Goal: Find specific page/section: Find specific page/section

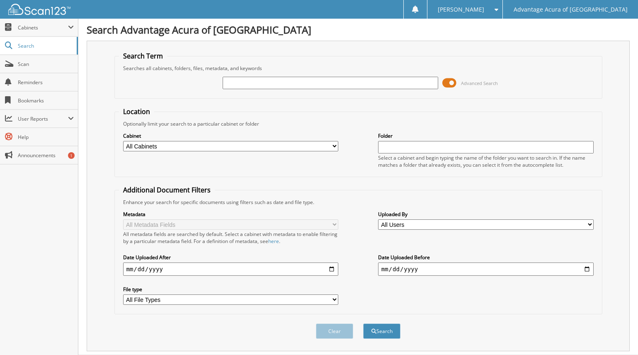
click at [244, 80] on input "text" at bounding box center [331, 83] width 216 height 12
type input "78480"
click at [378, 330] on button "Search" at bounding box center [381, 331] width 37 height 15
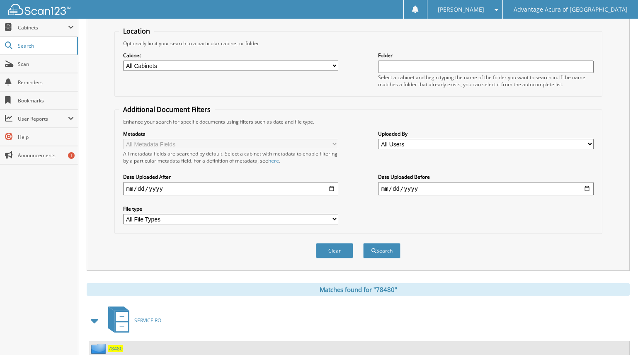
scroll to position [207, 0]
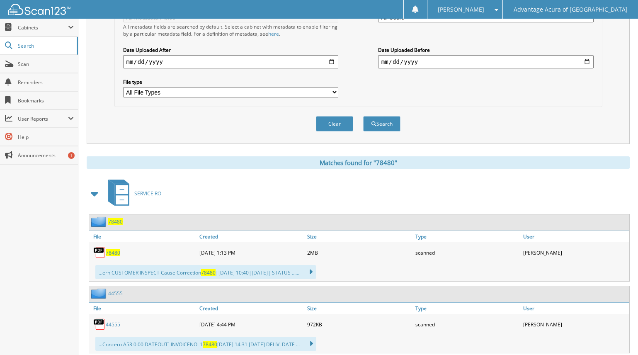
click at [115, 254] on span "78480" at bounding box center [113, 252] width 15 height 7
